Goal: Find specific page/section: Find specific page/section

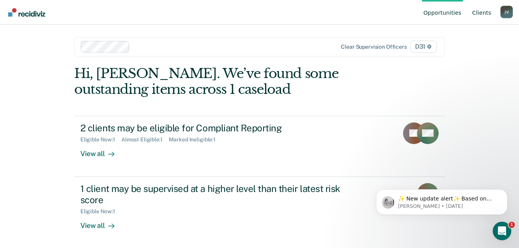
click at [490, 8] on link "Client s" at bounding box center [482, 12] width 22 height 25
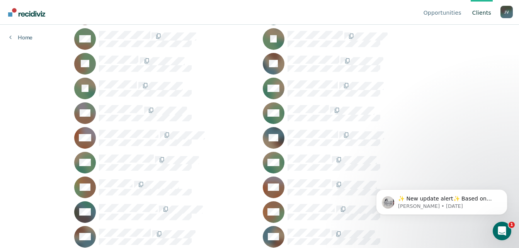
scroll to position [927, 0]
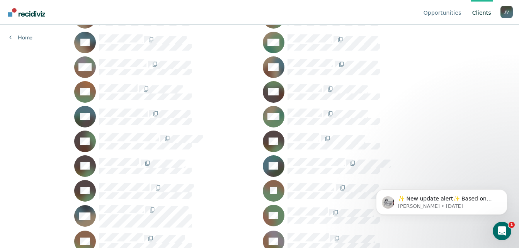
scroll to position [1120, 0]
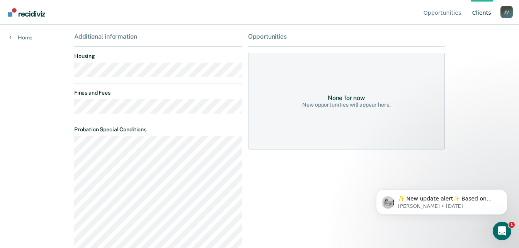
scroll to position [193, 0]
